Goal: Information Seeking & Learning: Learn about a topic

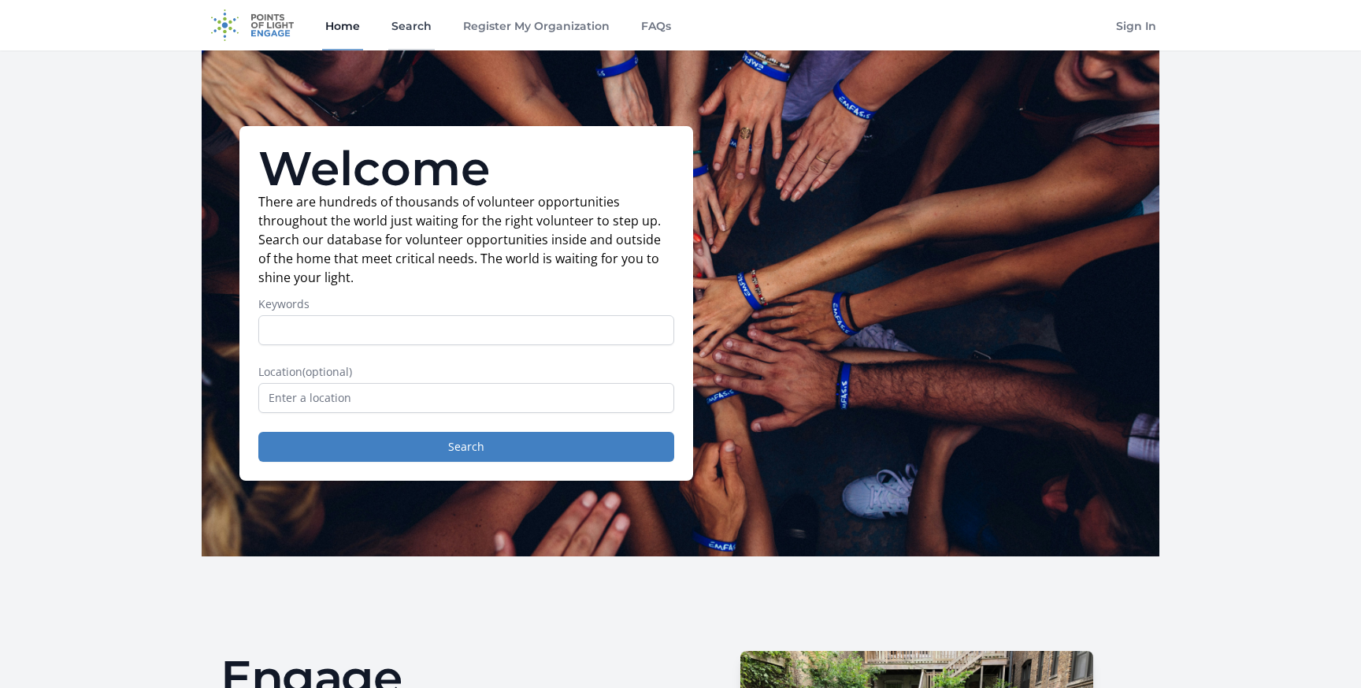
click at [407, 29] on link "Search" at bounding box center [411, 25] width 46 height 50
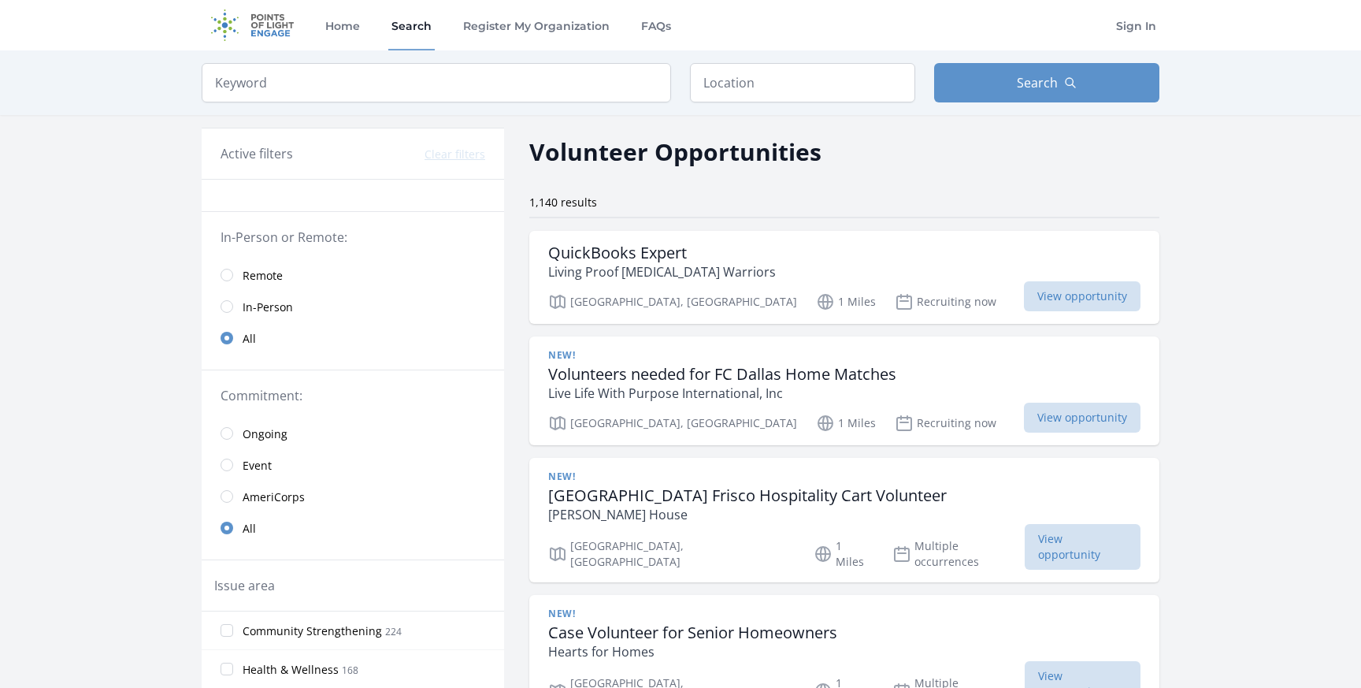
click at [256, 309] on span "In-Person" at bounding box center [268, 307] width 50 height 16
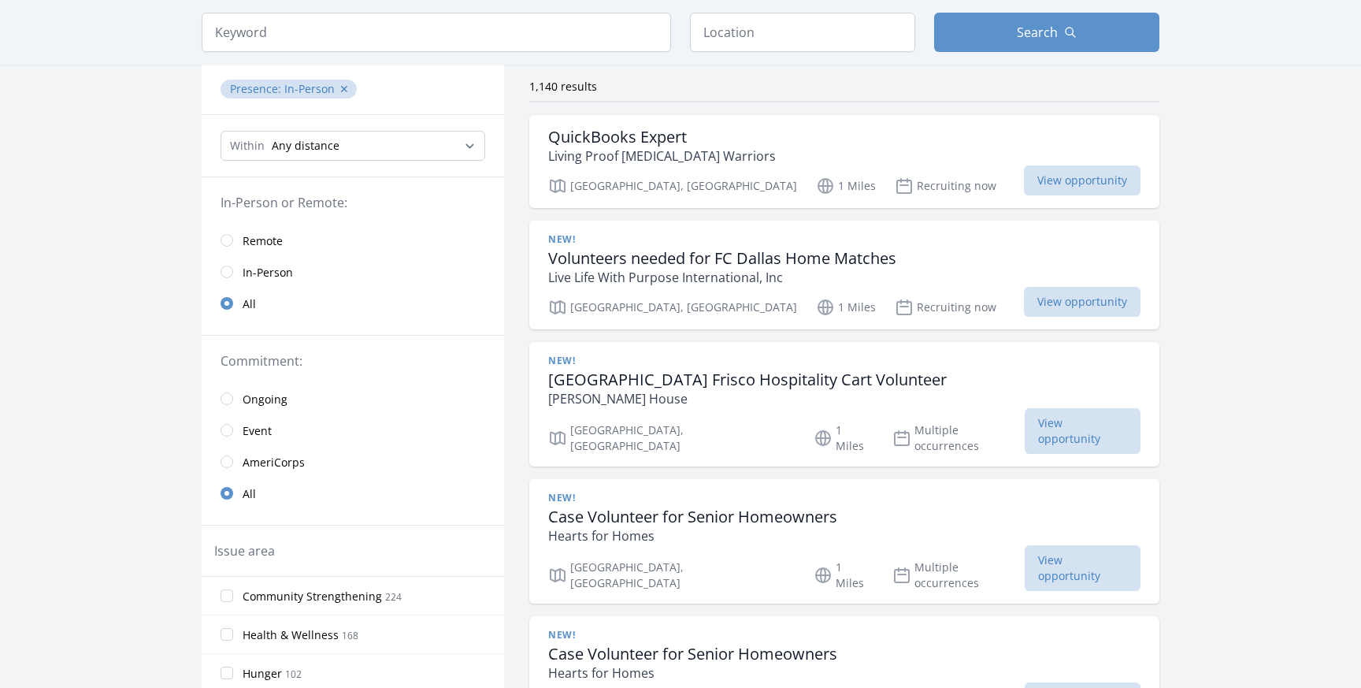
scroll to position [138, 0]
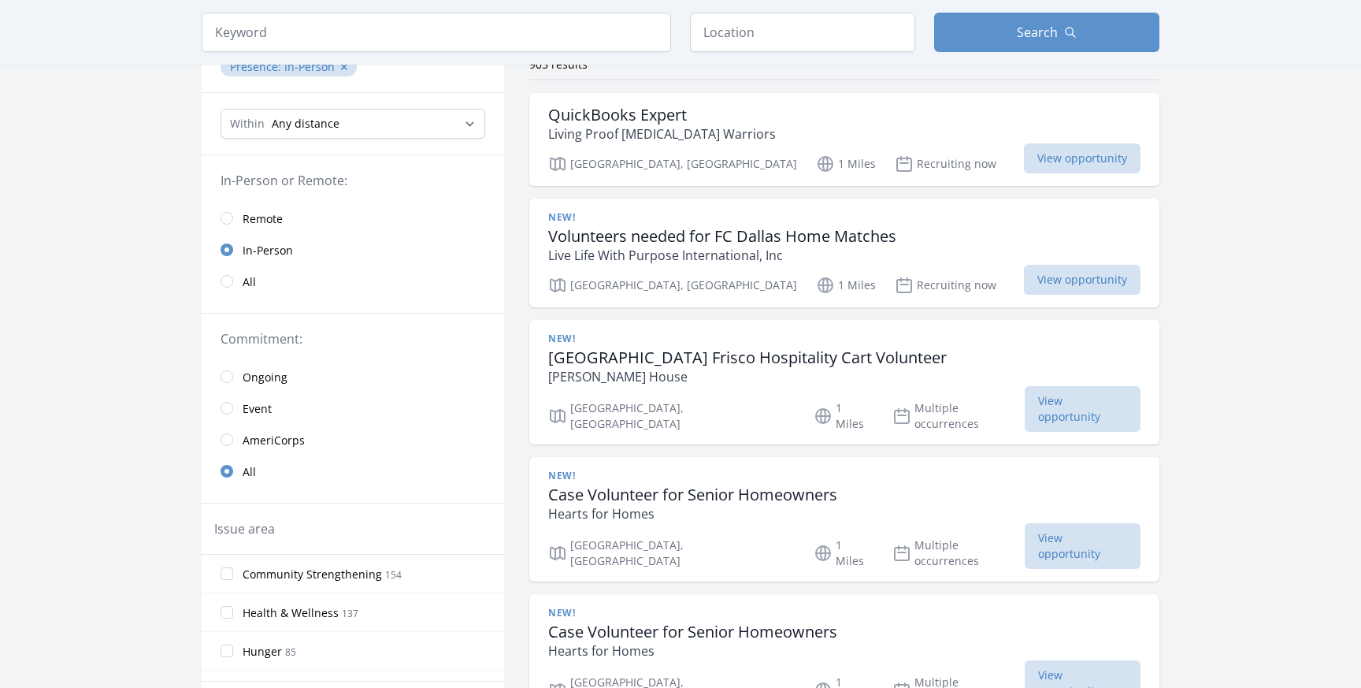
click at [261, 409] on span "Event" at bounding box center [257, 409] width 29 height 16
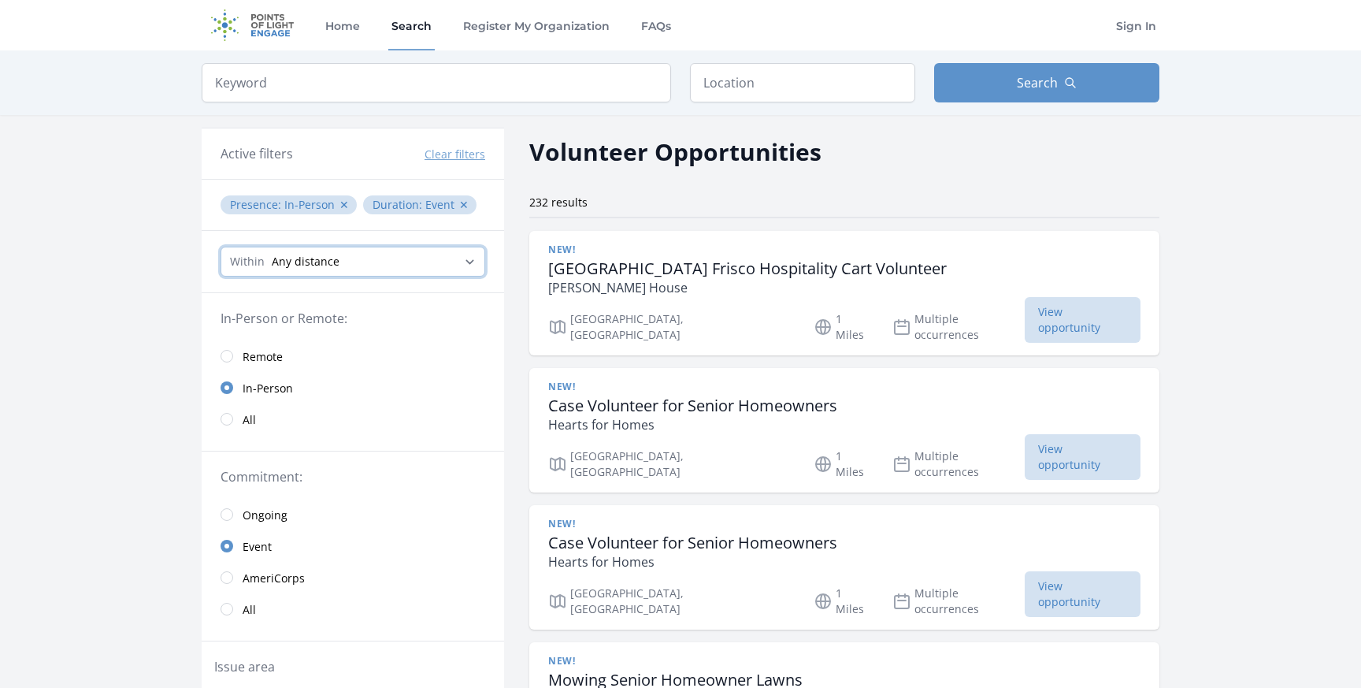
click at [410, 265] on select "Any distance , 5 Miles , 20 Miles , 50 Miles , 100 Miles" at bounding box center [353, 262] width 265 height 30
select select "8046"
click at [221, 247] on select "Any distance , 5 Miles , 20 Miles , 50 Miles , 100 Miles" at bounding box center [353, 262] width 265 height 30
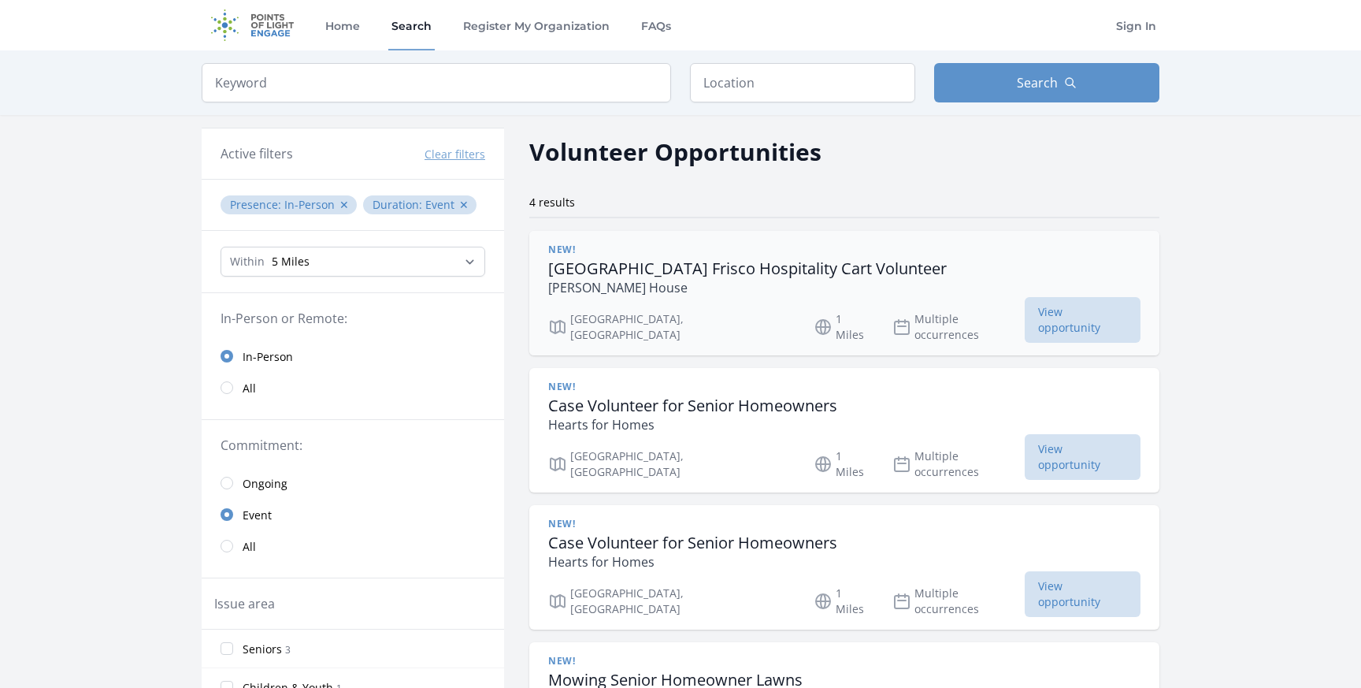
click at [714, 284] on p "Ronald McDonald House" at bounding box center [747, 287] width 399 height 19
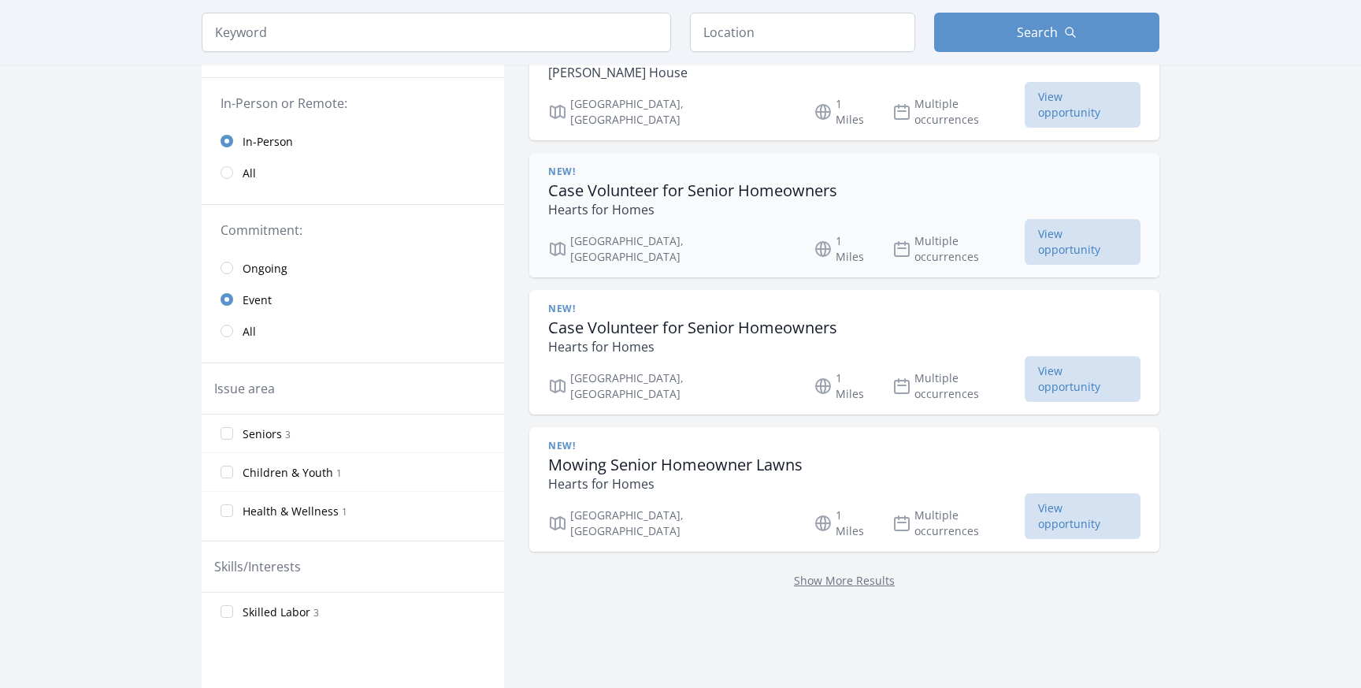
scroll to position [217, 0]
click at [794, 570] on link "Show More Results" at bounding box center [844, 577] width 101 height 15
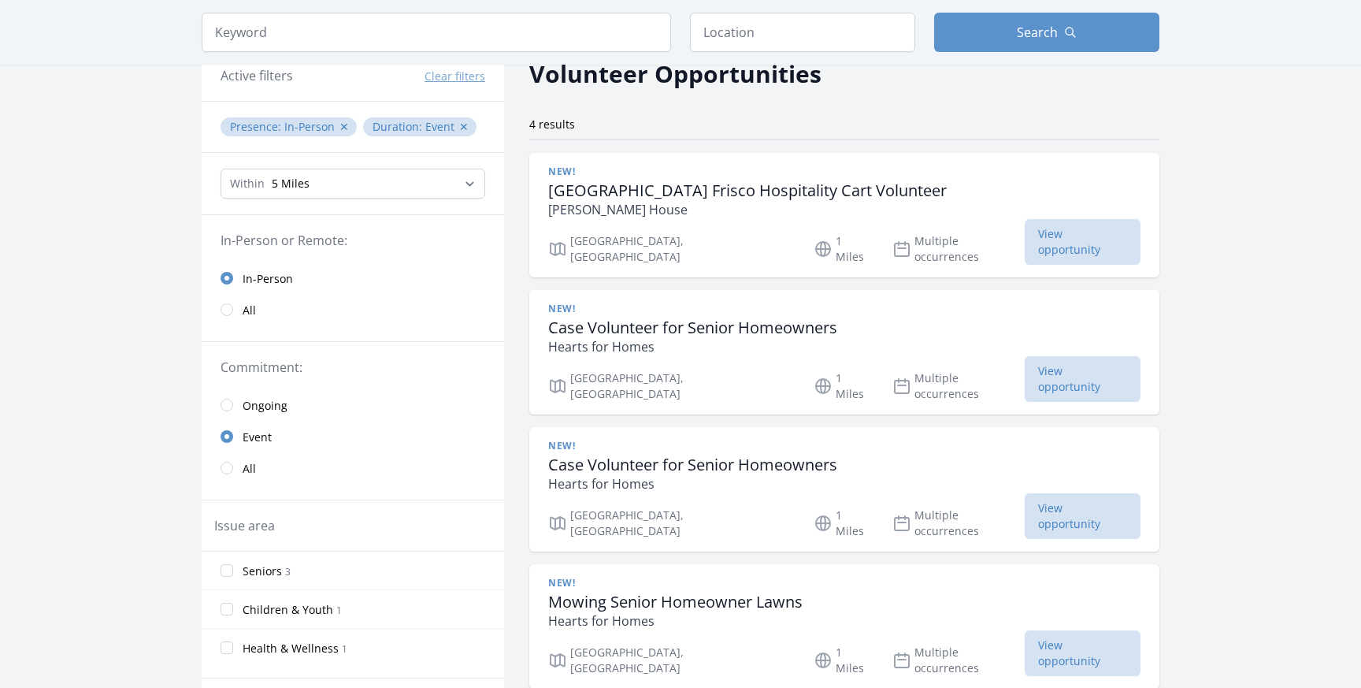
scroll to position [54, 0]
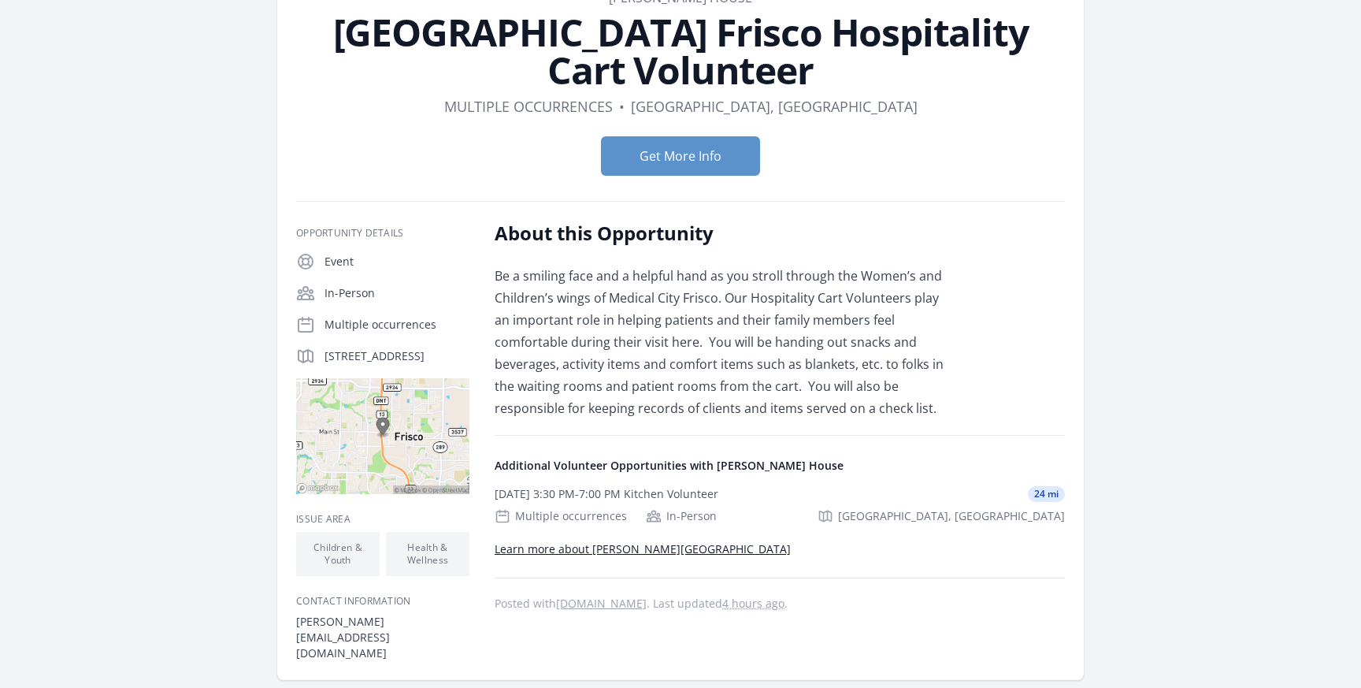
scroll to position [265, 0]
